Goal: Information Seeking & Learning: Learn about a topic

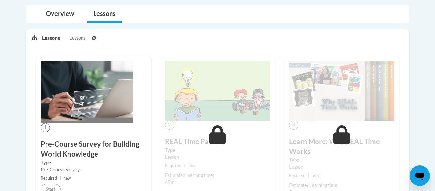
scroll to position [136, 0]
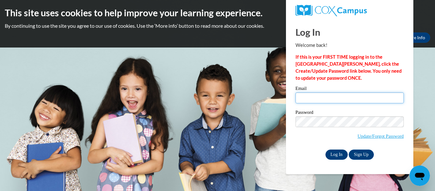
type input "jayleanncruz@gmail.com"
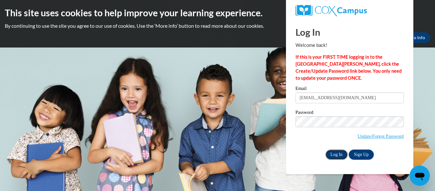
click at [331, 154] on input "Log In" at bounding box center [336, 154] width 22 height 10
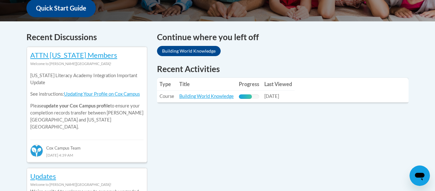
scroll to position [252, 0]
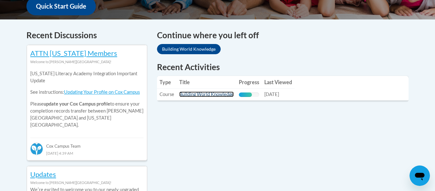
click at [208, 94] on link "Building World Knowledge" at bounding box center [206, 93] width 54 height 5
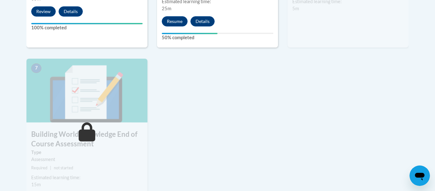
scroll to position [517, 0]
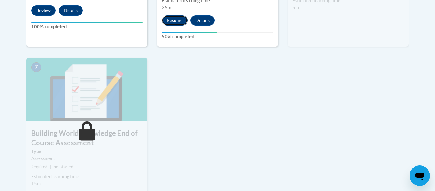
click at [177, 19] on button "Resume" at bounding box center [175, 20] width 26 height 10
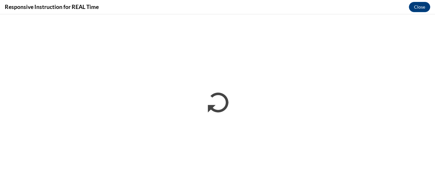
scroll to position [0, 0]
click at [421, 8] on button "Close" at bounding box center [419, 7] width 21 height 10
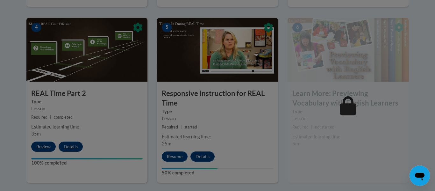
scroll to position [380, 0]
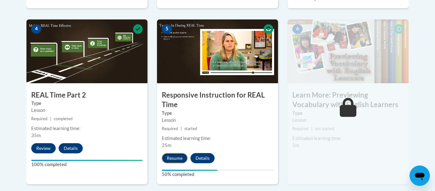
click at [179, 158] on button "Resume" at bounding box center [175, 158] width 26 height 10
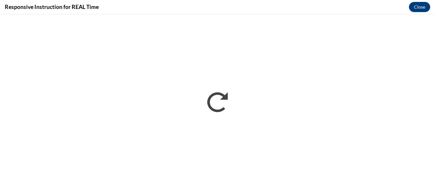
scroll to position [0, 0]
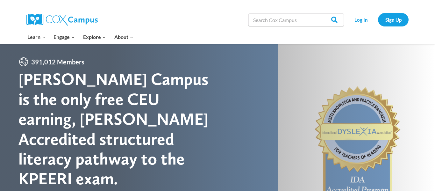
click at [209, 11] on div "Search in https://coxcampus.org/ Search Search Log In Sign Up" at bounding box center [291, 20] width 236 height 20
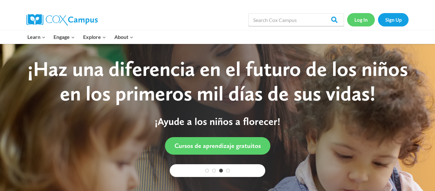
click at [351, 21] on link "Log In" at bounding box center [361, 19] width 28 height 13
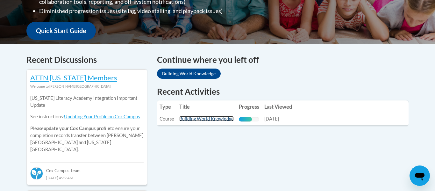
click at [194, 121] on link "Building World Knowledge" at bounding box center [206, 118] width 54 height 5
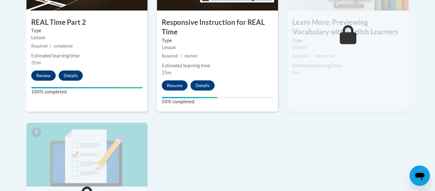
scroll to position [449, 0]
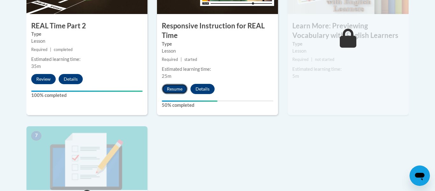
click at [177, 86] on button "Resume" at bounding box center [175, 89] width 26 height 10
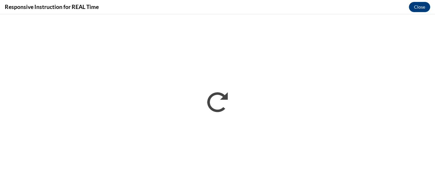
scroll to position [0, 0]
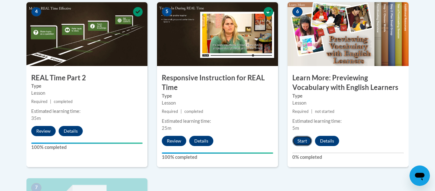
click at [303, 138] on button "Start" at bounding box center [302, 141] width 20 height 10
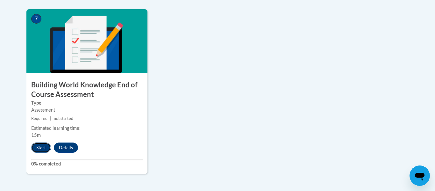
click at [41, 149] on button "Start" at bounding box center [41, 147] width 20 height 10
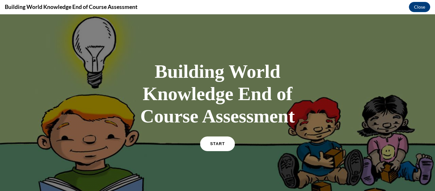
click at [217, 139] on link "START" at bounding box center [217, 143] width 35 height 15
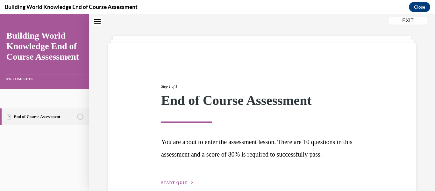
scroll to position [53, 0]
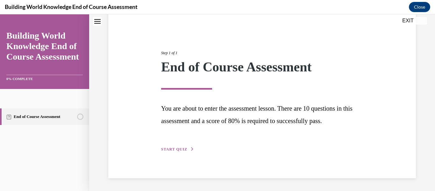
click at [191, 146] on button "START QUIZ" at bounding box center [177, 149] width 33 height 6
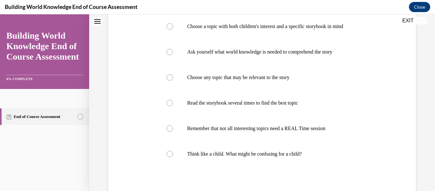
scroll to position [157, 0]
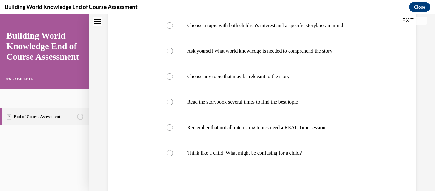
click at [284, 64] on label "Ask yourself what world knowledge is needed to comprehend the story" at bounding box center [262, 50] width 204 height 25
click at [173, 54] on input "Ask yourself what world knowledge is needed to comprehend the story" at bounding box center [170, 51] width 6 height 6
radio input "true"
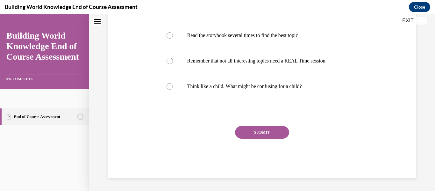
click at [246, 131] on button "SUBMIT" at bounding box center [262, 132] width 54 height 13
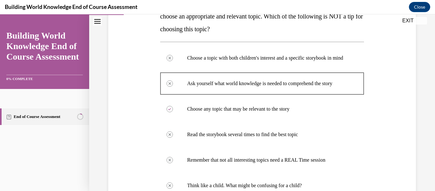
scroll to position [124, 0]
click at [230, 107] on label "Choose any topic that may be relevant to the story" at bounding box center [262, 108] width 204 height 25
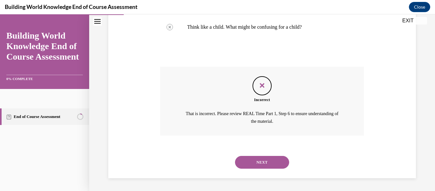
scroll to position [289, 0]
click at [255, 166] on button "NEXT" at bounding box center [262, 162] width 54 height 13
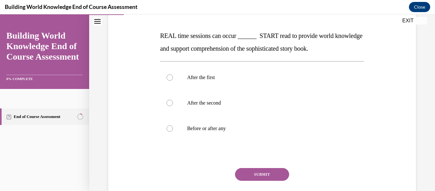
scroll to position [94, 0]
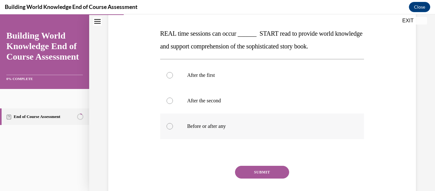
click at [206, 126] on p "Before or after any" at bounding box center [267, 126] width 161 height 6
click at [173, 126] on input "Before or after any" at bounding box center [170, 126] width 6 height 6
radio input "true"
click at [216, 105] on label "After the second" at bounding box center [262, 100] width 204 height 25
click at [173, 104] on input "After the second" at bounding box center [170, 100] width 6 height 6
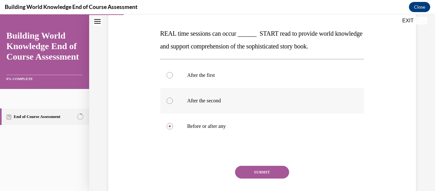
radio input "true"
click at [205, 81] on label "After the first" at bounding box center [262, 74] width 204 height 25
click at [173, 78] on input "After the first" at bounding box center [170, 75] width 6 height 6
radio input "true"
click at [266, 168] on button "SUBMIT" at bounding box center [262, 172] width 54 height 13
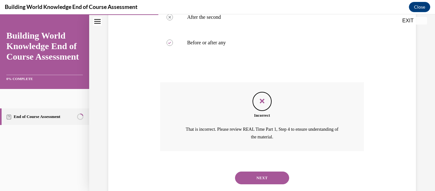
scroll to position [193, 0]
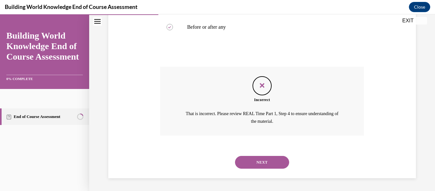
click at [266, 167] on button "NEXT" at bounding box center [262, 162] width 54 height 13
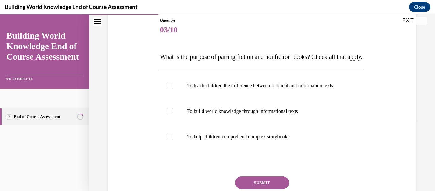
scroll to position [96, 0]
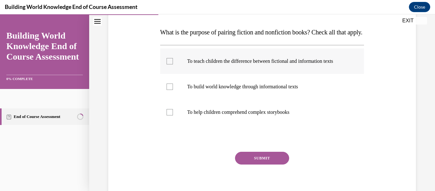
click at [246, 64] on p "To teach children the difference between fictional and information texts" at bounding box center [267, 61] width 161 height 6
click at [173, 64] on input "To teach children the difference between fictional and information texts" at bounding box center [170, 61] width 6 height 6
checkbox input "true"
click at [238, 90] on p "To build world knowledge through informational texts" at bounding box center [267, 86] width 161 height 6
click at [173, 90] on input "To build world knowledge through informational texts" at bounding box center [170, 86] width 6 height 6
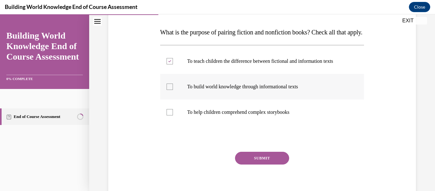
checkbox input "true"
click at [237, 121] on label "To help children comprehend complex storybooks" at bounding box center [262, 111] width 204 height 25
click at [173, 115] on input "To help children comprehend complex storybooks" at bounding box center [170, 112] width 6 height 6
checkbox input "true"
click at [254, 164] on button "SUBMIT" at bounding box center [262, 158] width 54 height 13
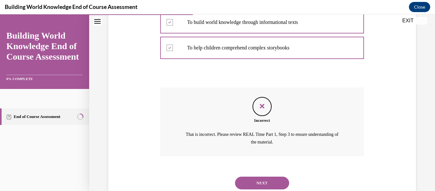
scroll to position [193, 0]
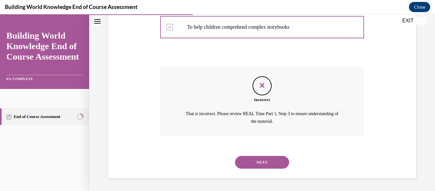
click at [280, 155] on div "NEXT" at bounding box center [262, 161] width 204 height 25
click at [280, 156] on button "NEXT" at bounding box center [262, 162] width 54 height 13
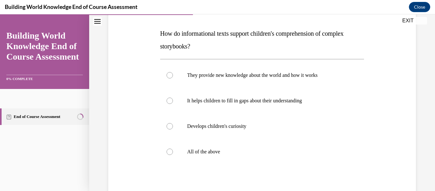
scroll to position [95, 0]
click at [199, 149] on p "All of the above" at bounding box center [267, 151] width 161 height 6
click at [173, 149] on input "All of the above" at bounding box center [170, 151] width 6 height 6
radio input "true"
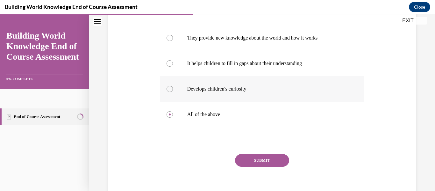
scroll to position [160, 0]
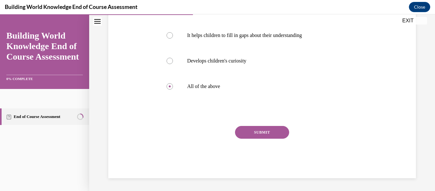
click at [268, 131] on button "SUBMIT" at bounding box center [262, 132] width 54 height 13
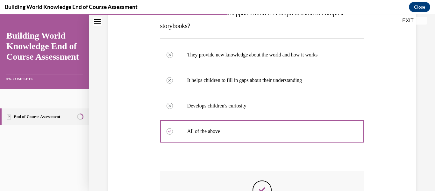
scroll to position [211, 0]
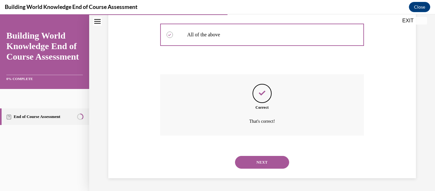
click at [266, 157] on button "NEXT" at bounding box center [262, 162] width 54 height 13
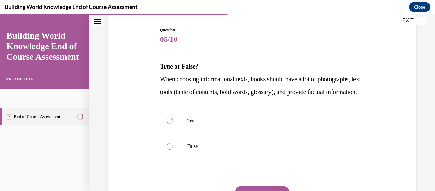
scroll to position [90, 0]
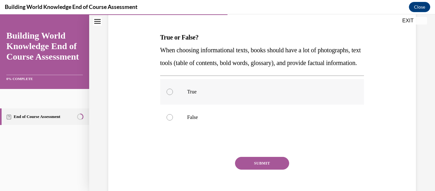
click at [228, 95] on p "True" at bounding box center [267, 92] width 161 height 6
click at [173, 95] on input "True" at bounding box center [170, 92] width 6 height 6
radio input "true"
click at [252, 169] on button "SUBMIT" at bounding box center [262, 163] width 54 height 13
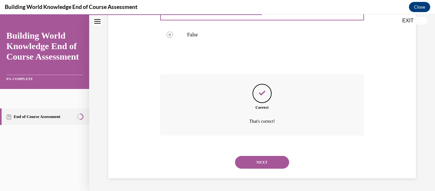
scroll to position [186, 0]
click at [248, 167] on button "NEXT" at bounding box center [262, 162] width 54 height 13
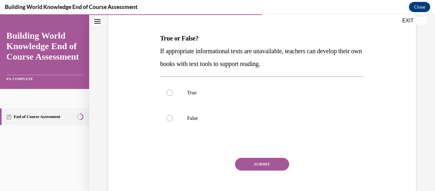
scroll to position [92, 0]
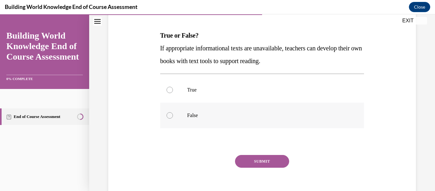
click at [218, 110] on label "False" at bounding box center [262, 115] width 204 height 25
click at [173, 112] on input "False" at bounding box center [170, 115] width 6 height 6
radio input "true"
click at [262, 159] on button "SUBMIT" at bounding box center [262, 161] width 54 height 13
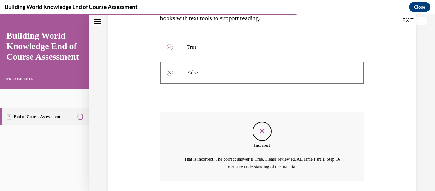
scroll to position [181, 0]
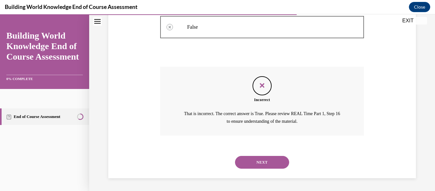
click at [260, 160] on button "NEXT" at bounding box center [262, 162] width 54 height 13
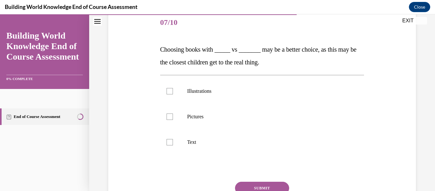
scroll to position [85, 0]
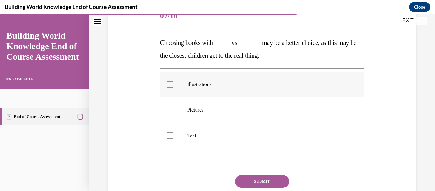
click at [221, 88] on label "Illustrations" at bounding box center [262, 84] width 204 height 25
click at [173, 88] on input "Illustrations" at bounding box center [170, 84] width 6 height 6
checkbox input "true"
click at [206, 110] on p "Pictures" at bounding box center [267, 110] width 161 height 6
click at [173, 110] on input "Pictures" at bounding box center [170, 110] width 6 height 6
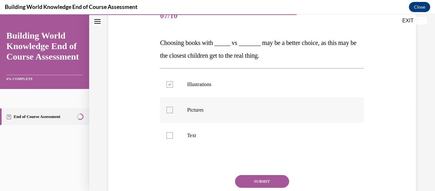
checkbox input "true"
click at [257, 182] on button "SUBMIT" at bounding box center [262, 181] width 54 height 13
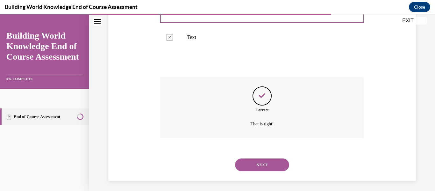
scroll to position [186, 0]
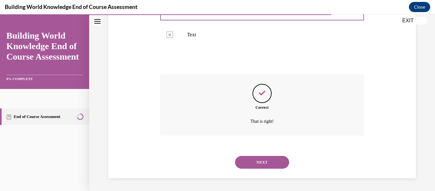
click at [250, 161] on button "NEXT" at bounding box center [262, 162] width 54 height 13
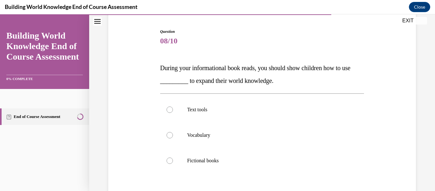
scroll to position [60, 0]
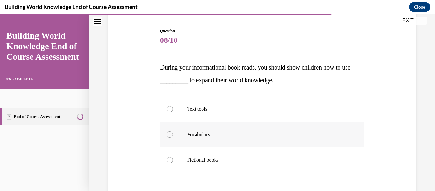
click at [202, 135] on p "Vocabulary" at bounding box center [267, 134] width 161 height 6
click at [173, 135] on input "Vocabulary" at bounding box center [170, 134] width 6 height 6
radio input "true"
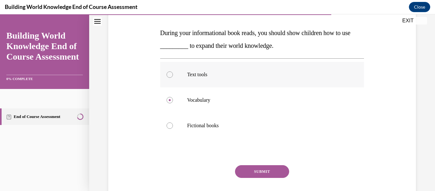
scroll to position [98, 0]
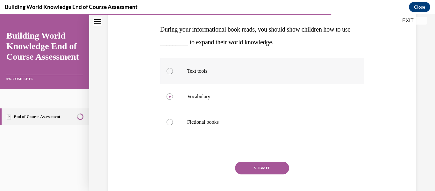
click at [203, 76] on label "Text tools" at bounding box center [262, 70] width 204 height 25
click at [173, 74] on input "Text tools" at bounding box center [170, 71] width 6 height 6
radio input "true"
click at [236, 166] on button "SUBMIT" at bounding box center [262, 167] width 54 height 13
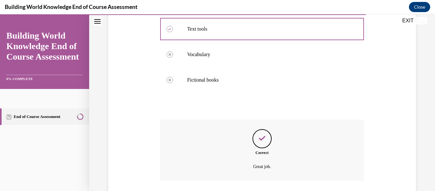
scroll to position [186, 0]
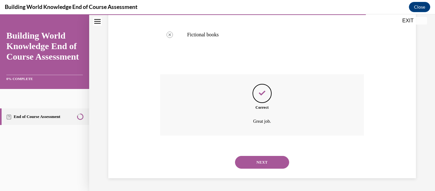
click at [272, 162] on button "NEXT" at bounding box center [262, 162] width 54 height 13
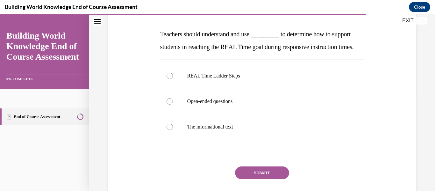
scroll to position [95, 0]
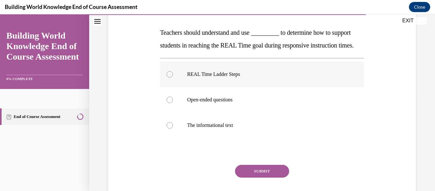
click at [240, 77] on p "REAL Time Ladder Steps" at bounding box center [267, 74] width 161 height 6
click at [173, 77] on input "REAL Time Ladder Steps" at bounding box center [170, 74] width 6 height 6
radio input "true"
click at [241, 128] on p "The informational text" at bounding box center [267, 125] width 161 height 6
click at [173, 128] on input "The informational text" at bounding box center [170, 125] width 6 height 6
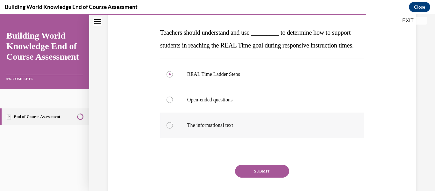
radio input "true"
click at [228, 87] on label "REAL Time Ladder Steps" at bounding box center [262, 73] width 204 height 25
click at [173, 77] on input "REAL Time Ladder Steps" at bounding box center [170, 74] width 6 height 6
radio input "true"
click at [245, 177] on button "SUBMIT" at bounding box center [262, 171] width 54 height 13
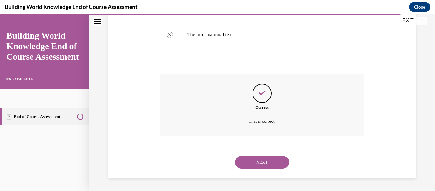
scroll to position [198, 0]
click at [245, 162] on button "NEXT" at bounding box center [262, 162] width 54 height 13
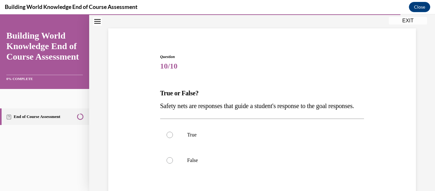
scroll to position [52, 0]
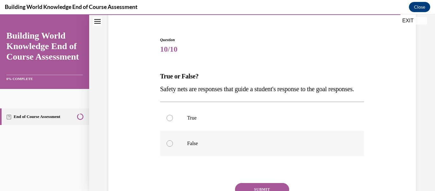
click at [214, 146] on p "False" at bounding box center [267, 143] width 161 height 6
click at [173, 146] on input "False" at bounding box center [170, 143] width 6 height 6
radio input "true"
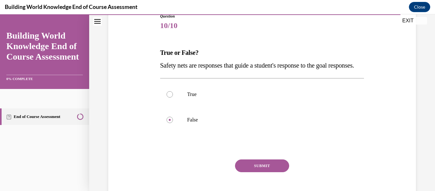
scroll to position [79, 0]
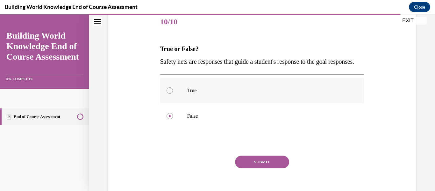
click at [203, 94] on p "True" at bounding box center [267, 90] width 161 height 6
click at [173, 94] on input "True" at bounding box center [170, 90] width 6 height 6
radio input "true"
click at [253, 181] on div "SUBMIT" at bounding box center [262, 171] width 204 height 32
click at [247, 168] on button "SUBMIT" at bounding box center [262, 161] width 54 height 13
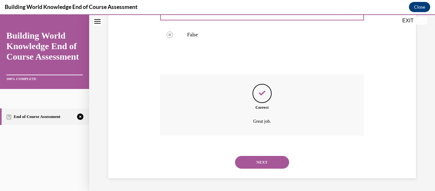
scroll to position [173, 0]
click at [270, 166] on button "NEXT" at bounding box center [262, 162] width 54 height 13
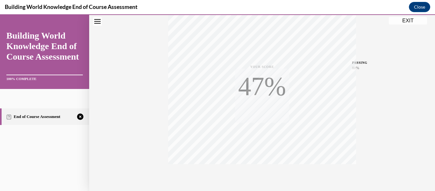
scroll to position [150, 0]
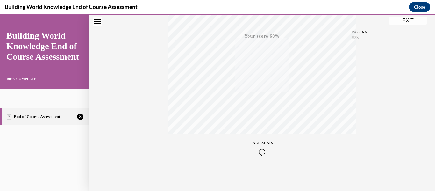
click at [266, 140] on div "TAKE AGAIN" at bounding box center [262, 147] width 23 height 15
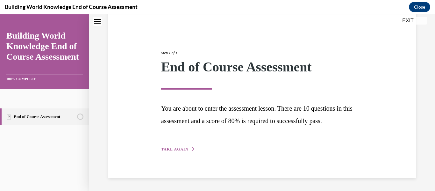
scroll to position [53, 0]
click at [198, 148] on div "Step 1 of 1 End of Course Assessment You are about to enter the assessment less…" at bounding box center [261, 93] width 211 height 117
click at [184, 150] on span "TAKE AGAIN" at bounding box center [174, 149] width 27 height 4
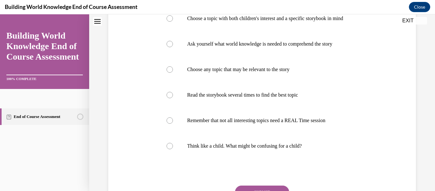
scroll to position [161, 0]
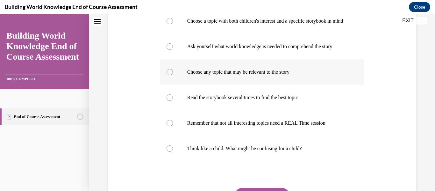
click at [216, 68] on label "Choose any topic that may be relevant to the story" at bounding box center [262, 71] width 204 height 25
click at [173, 69] on input "Choose any topic that may be relevant to the story" at bounding box center [170, 72] width 6 height 6
radio input "true"
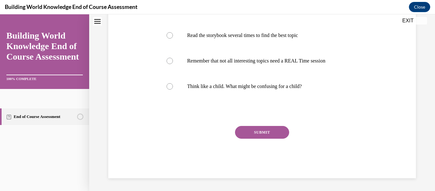
click at [257, 127] on button "SUBMIT" at bounding box center [262, 132] width 54 height 13
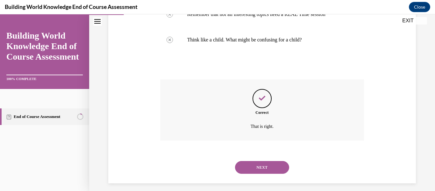
scroll to position [281, 0]
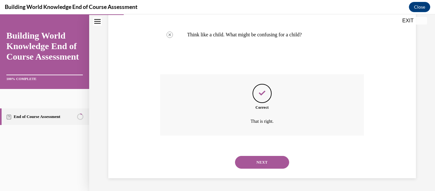
click at [266, 160] on button "NEXT" at bounding box center [262, 162] width 54 height 13
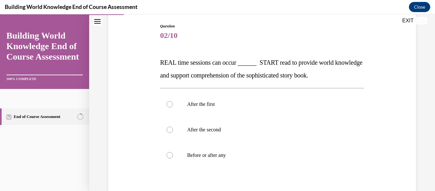
scroll to position [66, 0]
click at [219, 149] on label "Before or after any" at bounding box center [262, 154] width 204 height 25
click at [173, 152] on input "Before or after any" at bounding box center [170, 155] width 6 height 6
radio input "true"
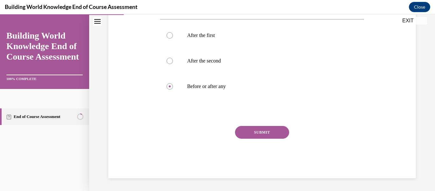
click at [247, 132] on button "SUBMIT" at bounding box center [262, 132] width 54 height 13
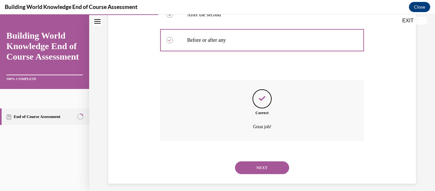
scroll to position [186, 0]
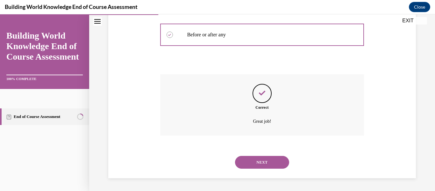
click at [259, 158] on button "NEXT" at bounding box center [262, 162] width 54 height 13
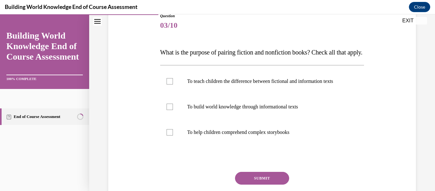
scroll to position [81, 0]
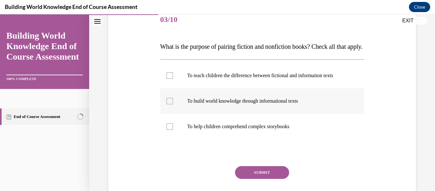
click at [184, 114] on label "To build world knowledge through informational texts" at bounding box center [262, 100] width 204 height 25
click at [173, 104] on input "To build world knowledge through informational texts" at bounding box center [170, 101] width 6 height 6
checkbox input "true"
click at [190, 132] on label "To help children comprehend complex storybooks" at bounding box center [262, 126] width 204 height 25
click at [173, 130] on input "To help children comprehend complex storybooks" at bounding box center [170, 126] width 6 height 6
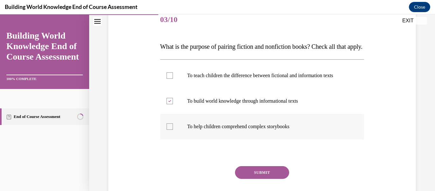
checkbox input "true"
click at [258, 179] on button "SUBMIT" at bounding box center [262, 172] width 54 height 13
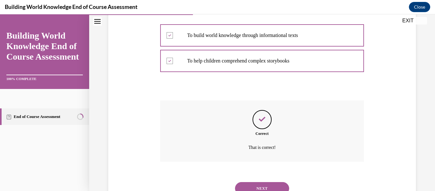
scroll to position [186, 0]
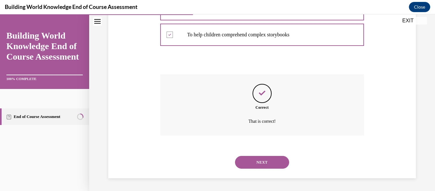
click at [250, 157] on button "NEXT" at bounding box center [262, 162] width 54 height 13
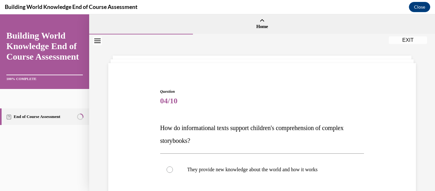
scroll to position [160, 0]
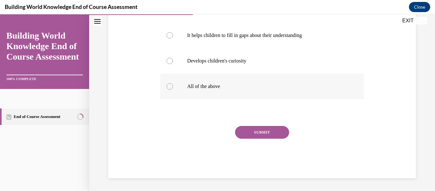
click at [184, 84] on label "All of the above" at bounding box center [262, 86] width 204 height 25
click at [173, 84] on input "All of the above" at bounding box center [170, 86] width 6 height 6
radio input "true"
click at [248, 126] on button "SUBMIT" at bounding box center [262, 132] width 54 height 13
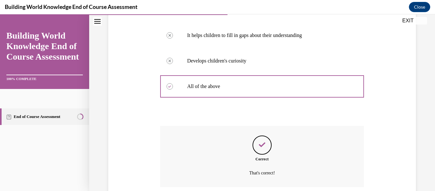
scroll to position [211, 0]
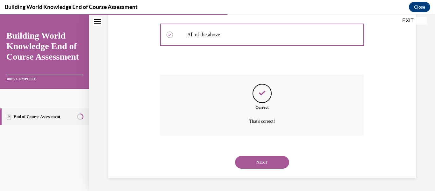
click at [259, 160] on button "NEXT" at bounding box center [262, 162] width 54 height 13
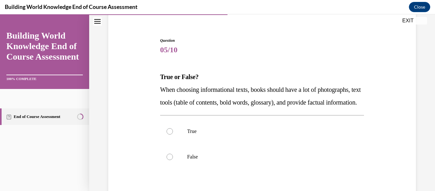
scroll to position [51, 0]
click at [172, 141] on label "True" at bounding box center [262, 130] width 204 height 25
click at [172, 134] on input "True" at bounding box center [170, 131] width 6 height 6
radio input "true"
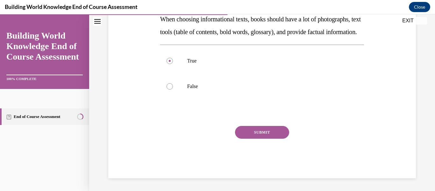
click at [256, 124] on div "Question 05/10 True or False? When choosing informational texts, books should h…" at bounding box center [262, 72] width 204 height 211
click at [257, 129] on button "SUBMIT" at bounding box center [262, 132] width 54 height 13
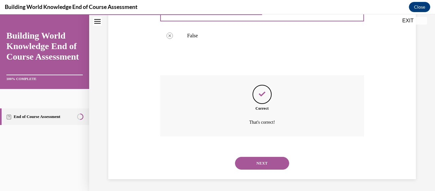
scroll to position [186, 0]
click at [256, 167] on button "NEXT" at bounding box center [262, 162] width 54 height 13
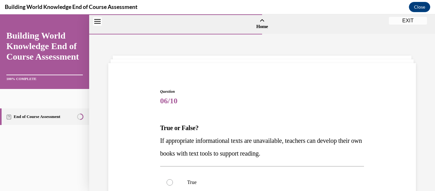
scroll to position [121, 0]
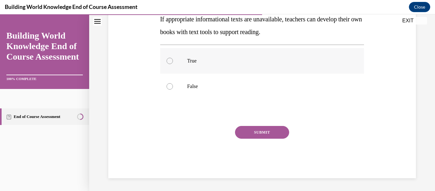
click at [187, 63] on p "True" at bounding box center [267, 61] width 161 height 6
click at [173, 63] on input "True" at bounding box center [170, 61] width 6 height 6
radio input "true"
click at [259, 131] on button "SUBMIT" at bounding box center [262, 132] width 54 height 13
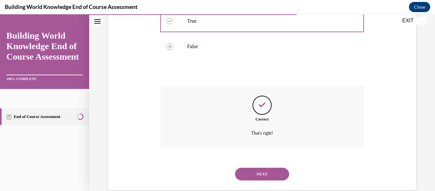
scroll to position [173, 0]
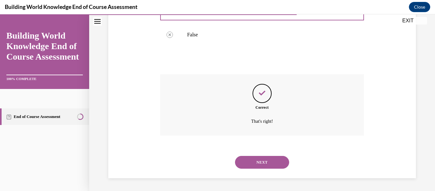
click at [259, 161] on button "NEXT" at bounding box center [262, 162] width 54 height 13
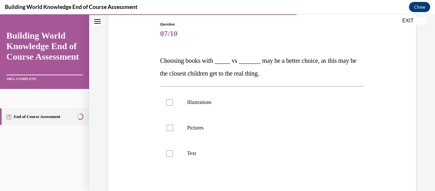
scroll to position [69, 0]
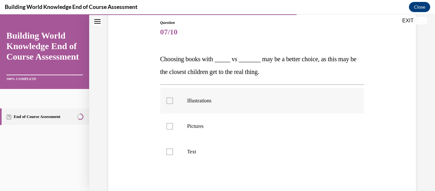
click at [221, 109] on label "Illustrations" at bounding box center [262, 100] width 204 height 25
click at [173, 104] on input "Illustrations" at bounding box center [170, 100] width 6 height 6
checkbox input "true"
click at [225, 127] on p "Pictures" at bounding box center [267, 126] width 161 height 6
click at [173, 127] on input "Pictures" at bounding box center [170, 126] width 6 height 6
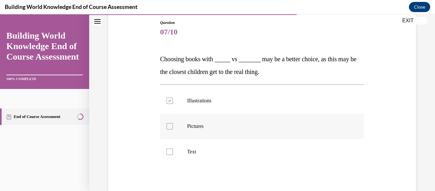
checkbox input "true"
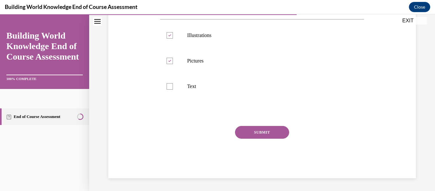
click at [249, 131] on button "SUBMIT" at bounding box center [262, 132] width 54 height 13
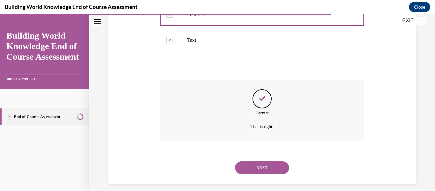
scroll to position [186, 0]
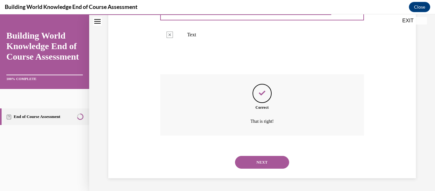
click at [259, 160] on button "NEXT" at bounding box center [262, 162] width 54 height 13
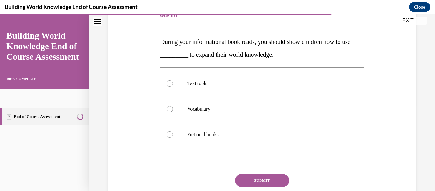
scroll to position [96, 0]
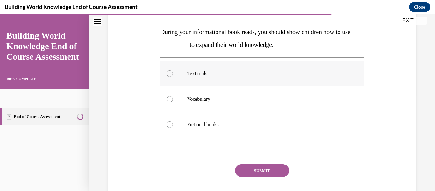
click at [195, 82] on label "Text tools" at bounding box center [262, 73] width 204 height 25
click at [173, 77] on input "Text tools" at bounding box center [170, 73] width 6 height 6
radio input "true"
click at [253, 171] on button "SUBMIT" at bounding box center [262, 170] width 54 height 13
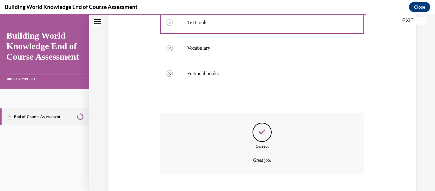
scroll to position [186, 0]
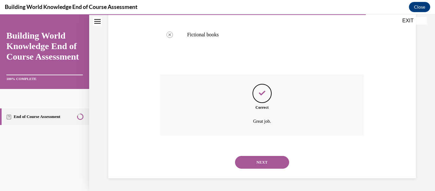
click at [252, 157] on button "NEXT" at bounding box center [262, 162] width 54 height 13
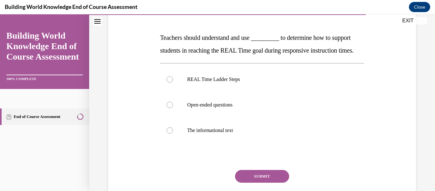
scroll to position [91, 0]
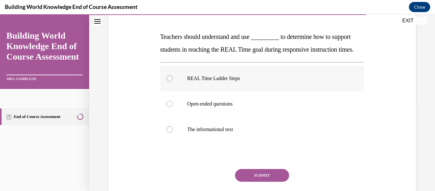
click at [214, 91] on label "REAL Time Ladder Steps" at bounding box center [262, 78] width 204 height 25
click at [173, 82] on input "REAL Time Ladder Steps" at bounding box center [170, 78] width 6 height 6
radio input "true"
click at [257, 181] on button "SUBMIT" at bounding box center [262, 175] width 54 height 13
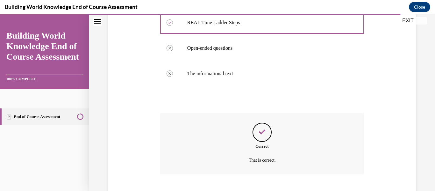
scroll to position [198, 0]
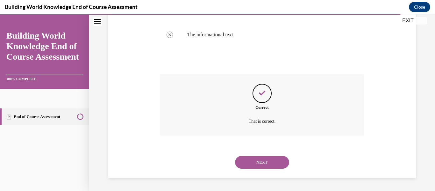
click at [270, 167] on button "NEXT" at bounding box center [262, 162] width 54 height 13
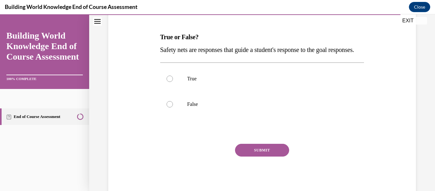
scroll to position [121, 0]
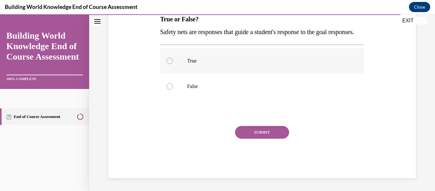
click at [185, 67] on label "True" at bounding box center [262, 60] width 204 height 25
click at [173, 64] on input "True" at bounding box center [170, 61] width 6 height 6
radio input "true"
click at [252, 131] on button "SUBMIT" at bounding box center [262, 132] width 54 height 13
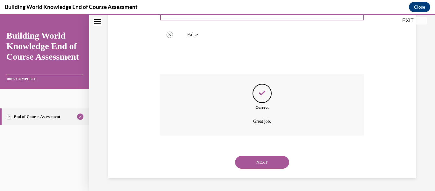
scroll to position [173, 0]
click at [268, 160] on button "NEXT" at bounding box center [262, 162] width 54 height 13
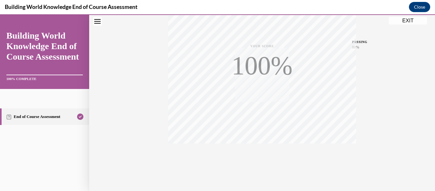
scroll to position [150, 0]
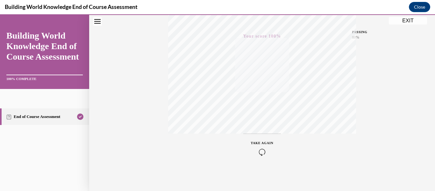
click at [402, 22] on button "EXIT" at bounding box center [408, 21] width 38 height 8
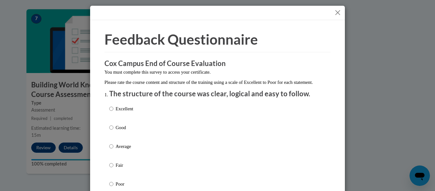
click at [142, 138] on div "Excellent Good Average Fair Poor" at bounding box center [217, 154] width 217 height 104
click at [116, 122] on label "Excellent" at bounding box center [121, 113] width 24 height 17
click at [113, 112] on input "Excellent" at bounding box center [111, 108] width 4 height 7
radio input "true"
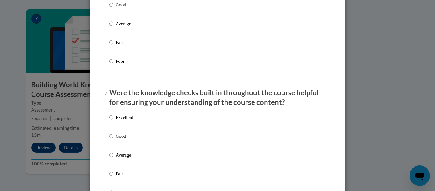
click at [120, 139] on p "Good" at bounding box center [125, 135] width 18 height 7
click at [113, 139] on input "Good" at bounding box center [111, 135] width 4 height 7
radio input "true"
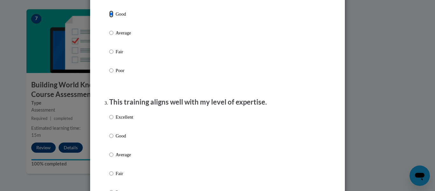
scroll to position [250, 0]
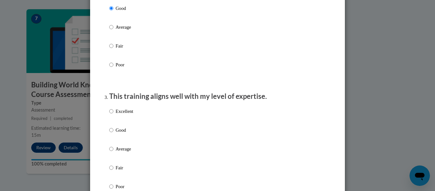
click at [117, 133] on p "Good" at bounding box center [125, 129] width 18 height 7
click at [113, 133] on input "Good" at bounding box center [111, 129] width 4 height 7
radio input "true"
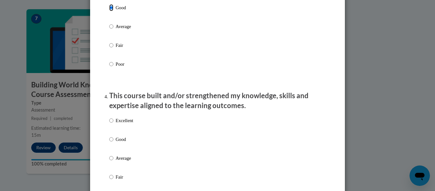
scroll to position [376, 0]
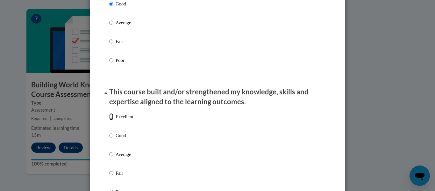
click at [113, 120] on input "Excellent" at bounding box center [111, 116] width 4 height 7
radio input "true"
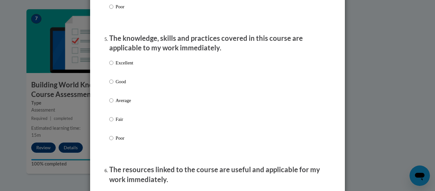
scroll to position [562, 0]
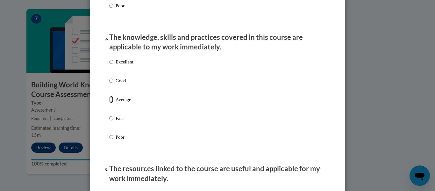
click at [112, 103] on input "Average" at bounding box center [111, 99] width 4 height 7
radio input "true"
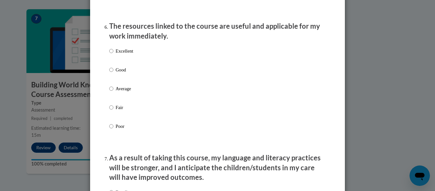
scroll to position [710, 0]
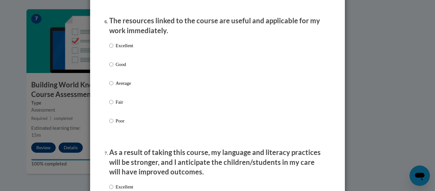
click at [114, 55] on label "Excellent" at bounding box center [121, 50] width 24 height 17
click at [113, 49] on input "Excellent" at bounding box center [111, 45] width 4 height 7
radio input "true"
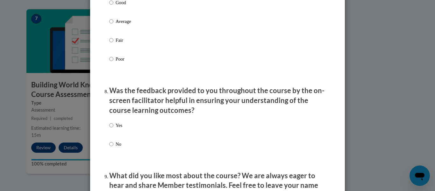
scroll to position [915, 0]
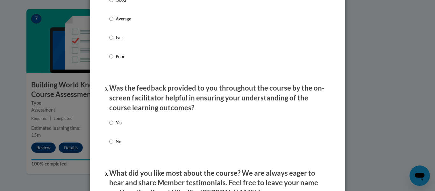
click at [115, 8] on label "Good" at bounding box center [121, 4] width 24 height 17
click at [113, 4] on input "Good" at bounding box center [111, -1] width 4 height 7
radio input "true"
click at [113, 128] on label "Yes" at bounding box center [115, 127] width 13 height 17
click at [113, 126] on input "Yes" at bounding box center [111, 122] width 4 height 7
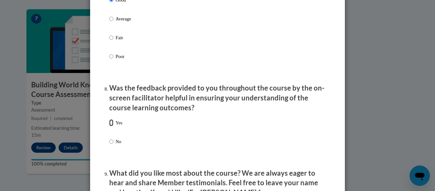
radio input "true"
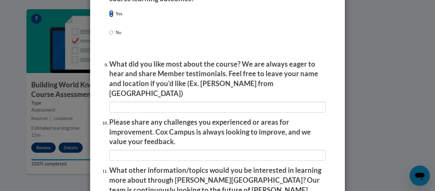
scroll to position [1079, 0]
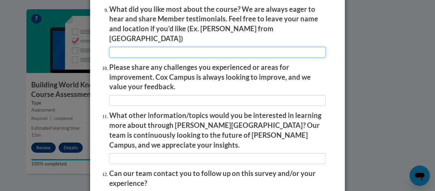
click at [142, 47] on input "textbox" at bounding box center [217, 52] width 217 height 11
type input "N/A"
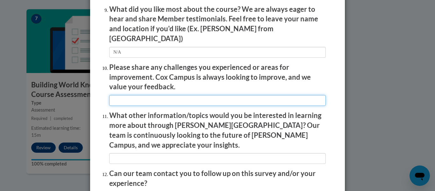
click at [152, 95] on input "textbox" at bounding box center [217, 100] width 217 height 11
type input "N/A"
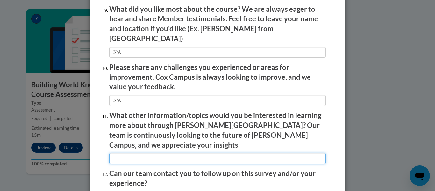
click at [154, 153] on input "textbox" at bounding box center [217, 158] width 217 height 11
type input "N/A"
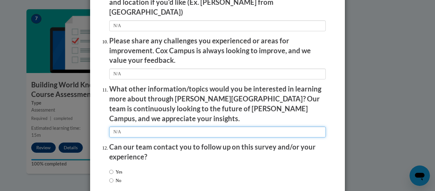
scroll to position [1132, 0]
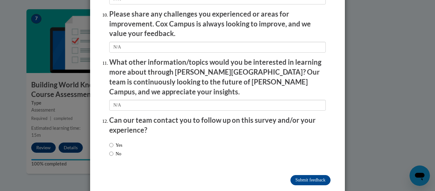
click at [119, 141] on label "Yes" at bounding box center [115, 144] width 13 height 7
click at [113, 141] on input "Yes" at bounding box center [111, 144] width 4 height 7
radio input "true"
click at [310, 175] on input "Submit feedback" at bounding box center [310, 180] width 40 height 10
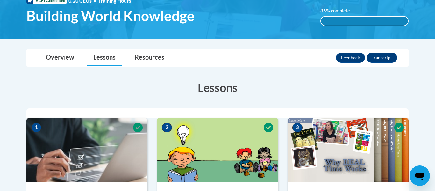
scroll to position [0, 0]
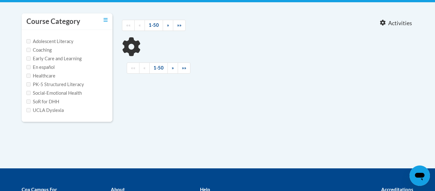
type input "monitoring children's progress"
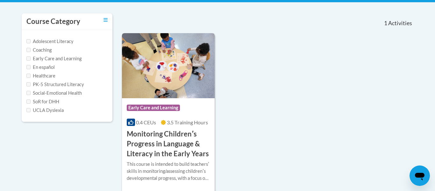
click at [141, 83] on img at bounding box center [168, 65] width 93 height 65
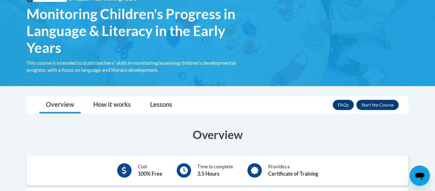
scroll to position [60, 0]
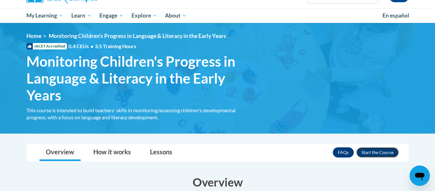
click at [359, 151] on button "Enroll" at bounding box center [377, 152] width 42 height 10
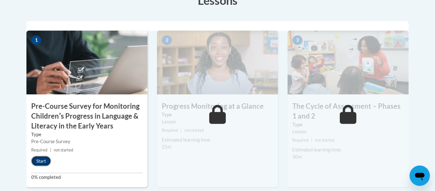
click at [33, 162] on button "Start" at bounding box center [41, 161] width 20 height 10
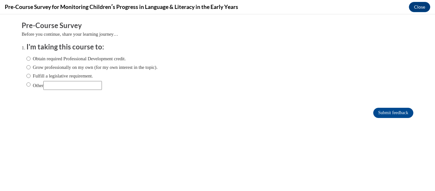
scroll to position [0, 0]
click at [62, 64] on label "Grow professionally on my own (for my own interest in the topic)." at bounding box center [91, 67] width 131 height 7
click at [31, 64] on input "Grow professionally on my own (for my own interest in the topic)." at bounding box center [28, 67] width 4 height 7
radio input "true"
click at [409, 114] on input "Submit feedback" at bounding box center [393, 113] width 40 height 10
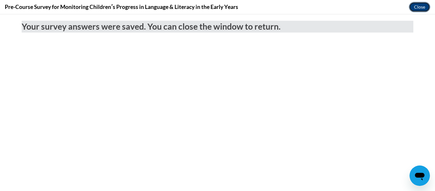
click at [412, 8] on button "Close" at bounding box center [419, 7] width 21 height 10
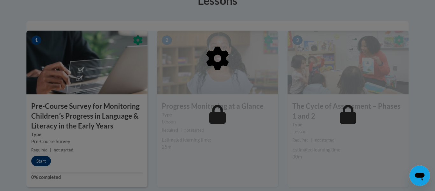
scroll to position [234, 0]
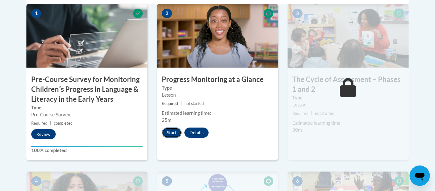
click at [178, 131] on button "Start" at bounding box center [172, 132] width 20 height 10
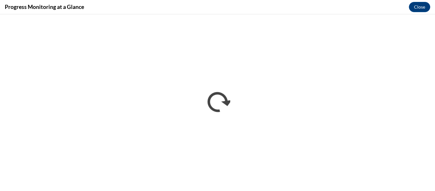
scroll to position [0, 0]
